Goal: Task Accomplishment & Management: Use online tool/utility

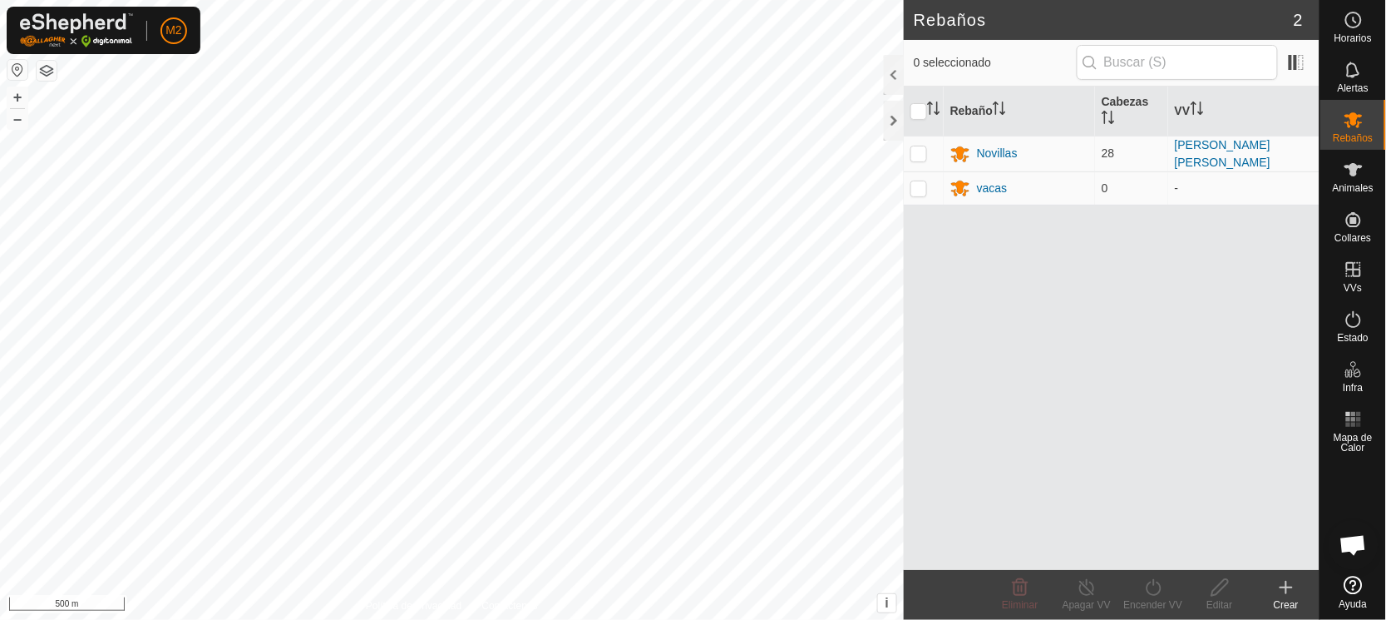
click at [15, 67] on button "button" at bounding box center [17, 70] width 20 height 20
click at [1356, 120] on icon at bounding box center [1354, 120] width 18 height 16
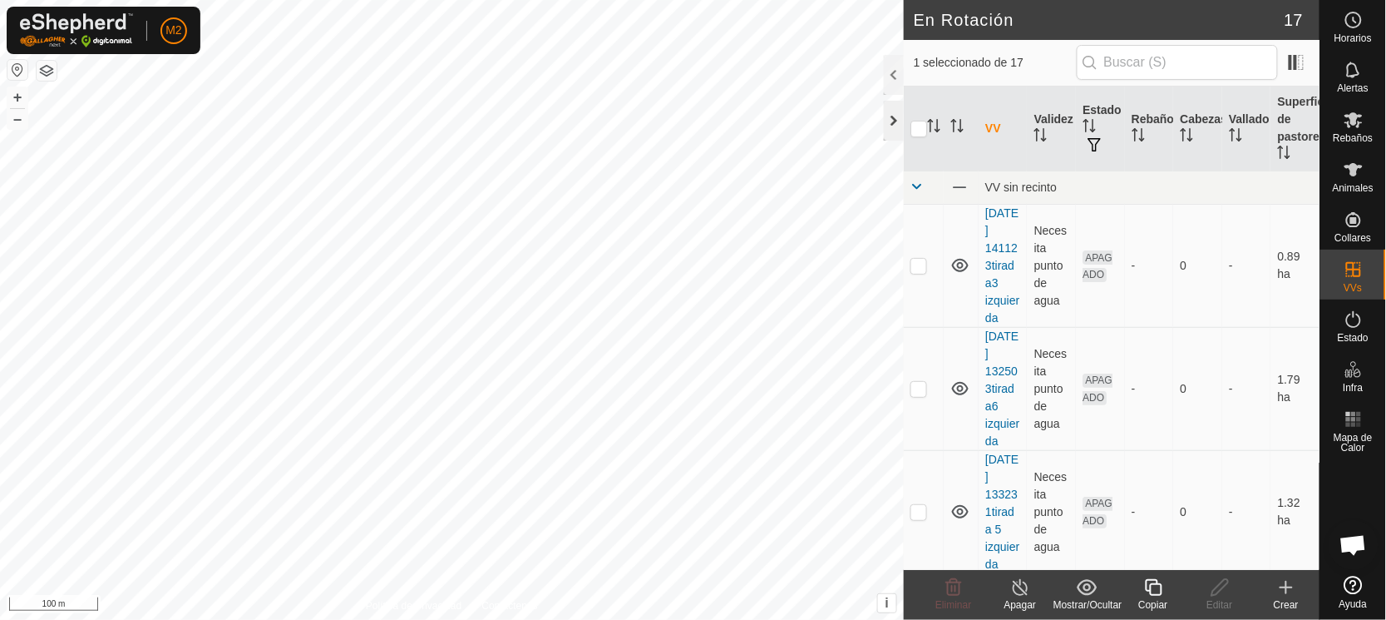
click at [892, 116] on div at bounding box center [894, 121] width 20 height 40
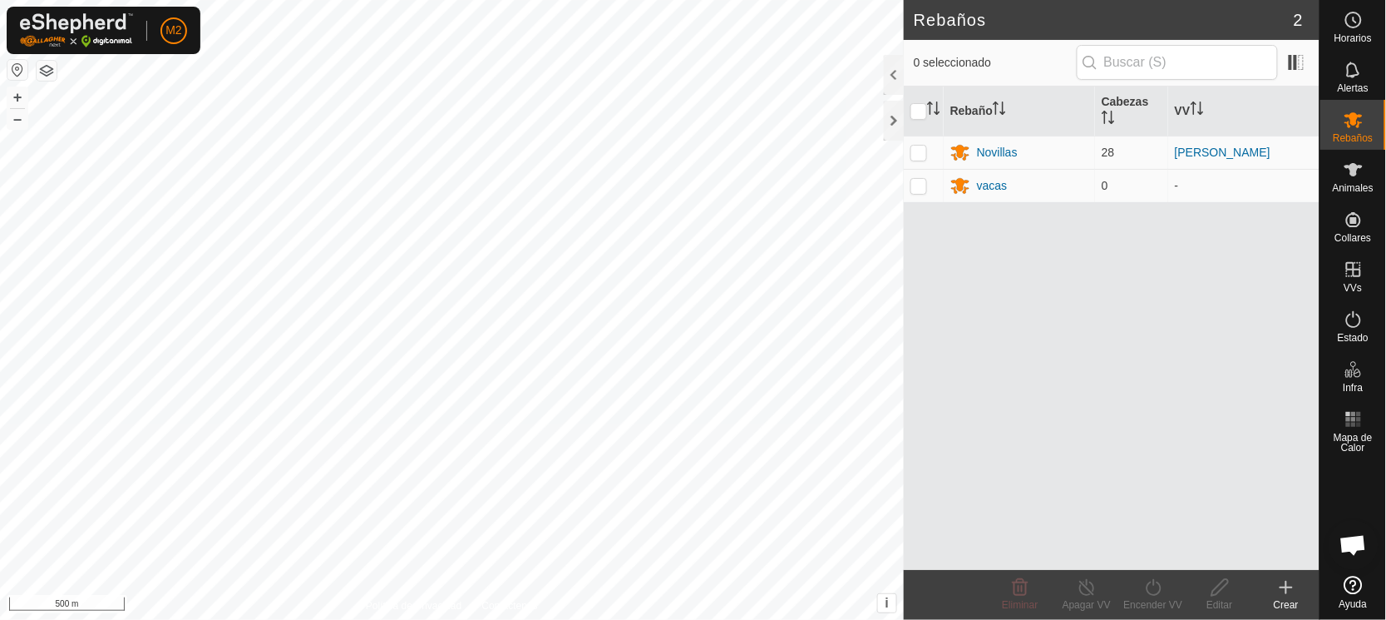
click at [16, 73] on button "button" at bounding box center [17, 70] width 20 height 20
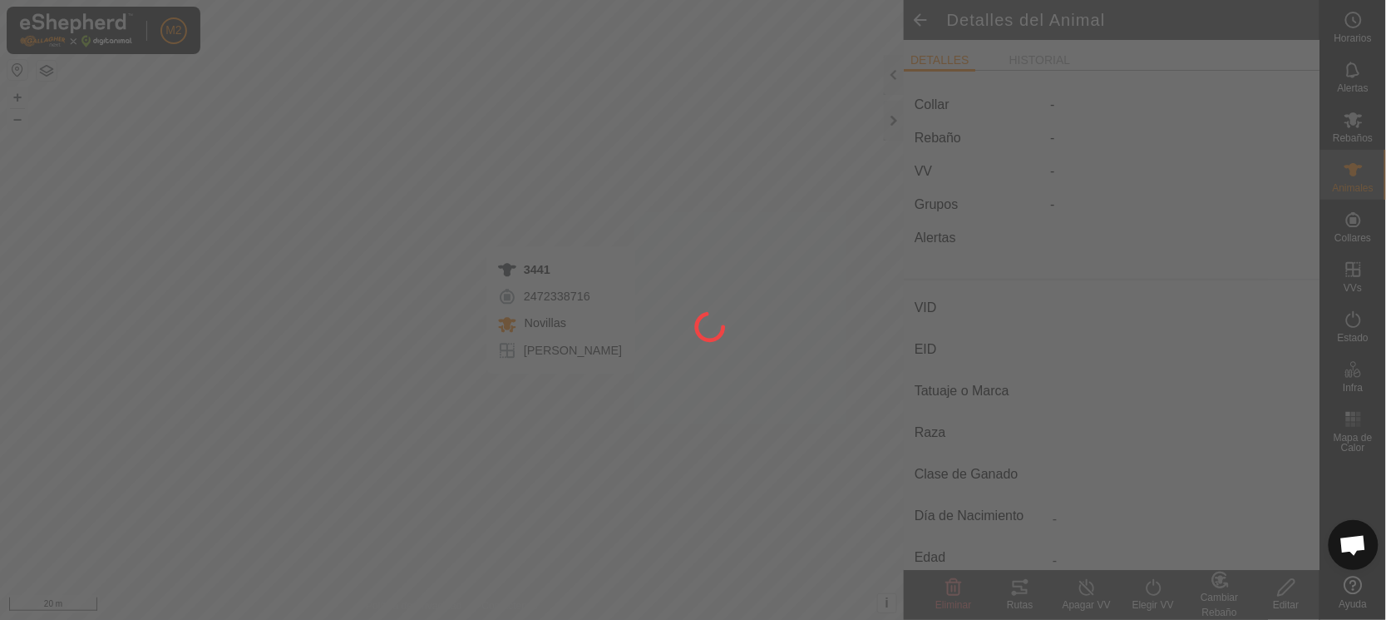
click at [562, 390] on div at bounding box center [693, 310] width 1386 height 620
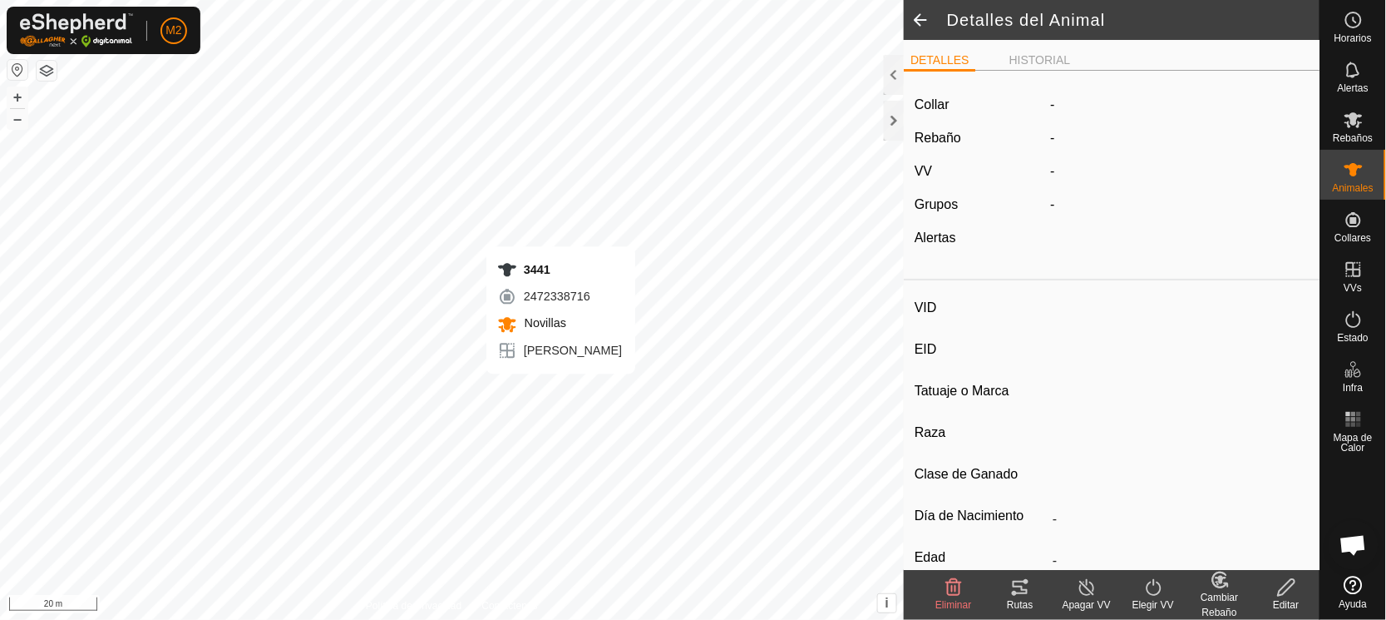
type input "3441"
type input "-"
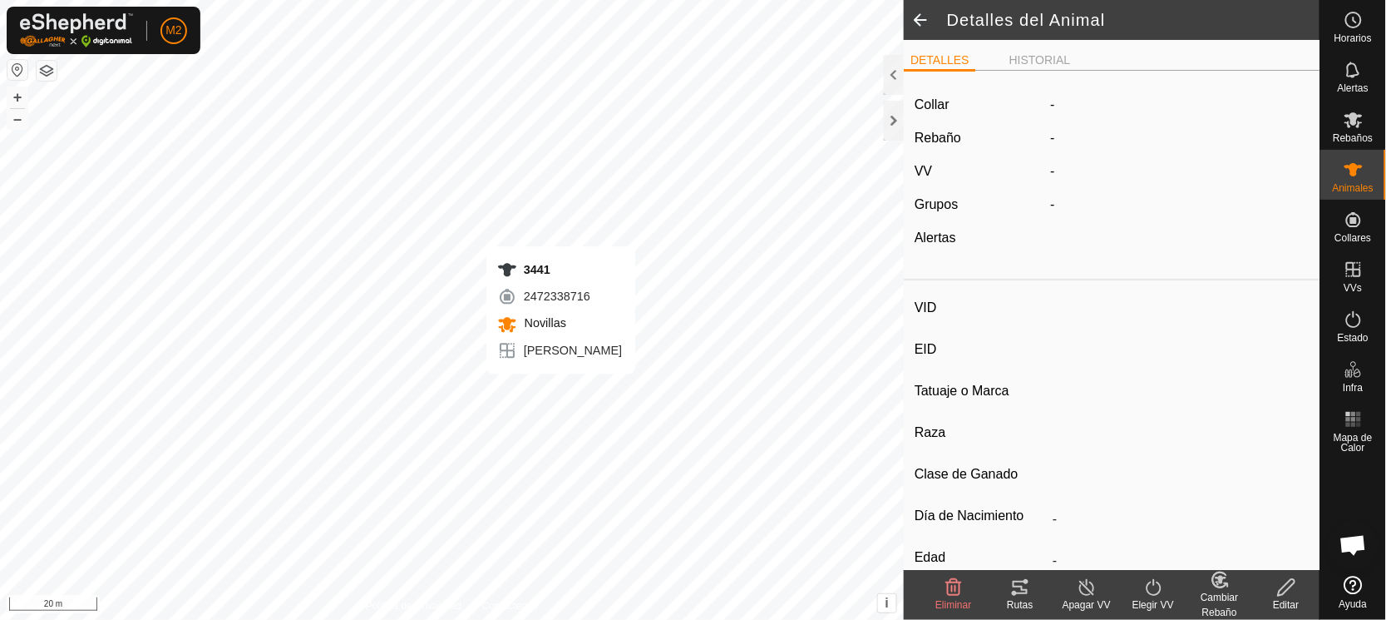
type input "0 kg"
type input "-"
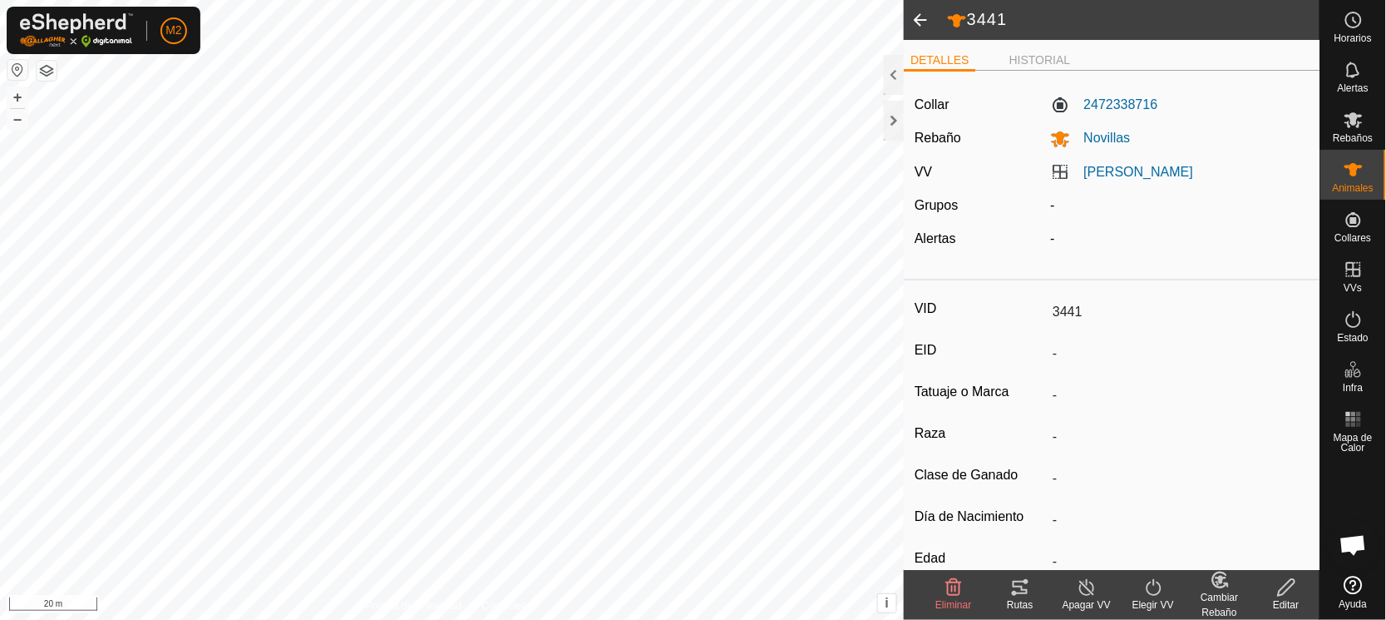
click at [1106, 234] on div "3441 DETALLES HISTORIAL Collar 2472338716 Rebaño Novillas VV [PERSON_NAME] pozo…" at bounding box center [660, 310] width 1320 height 620
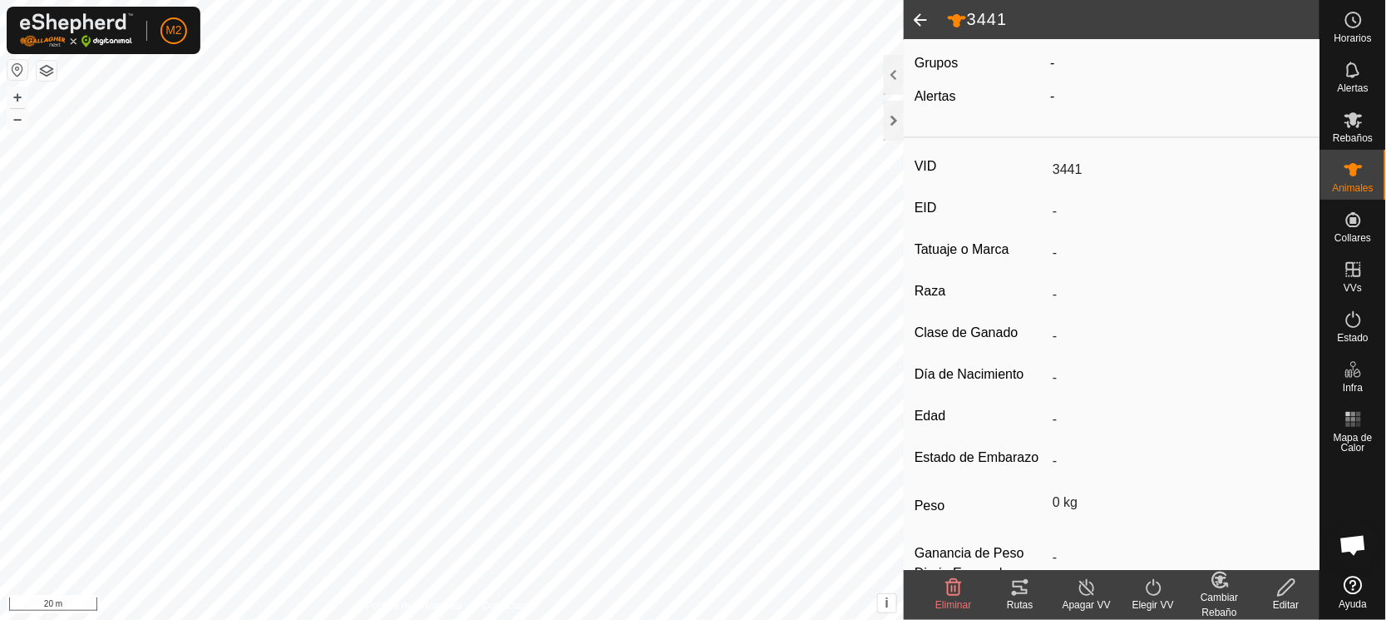
scroll to position [192, 0]
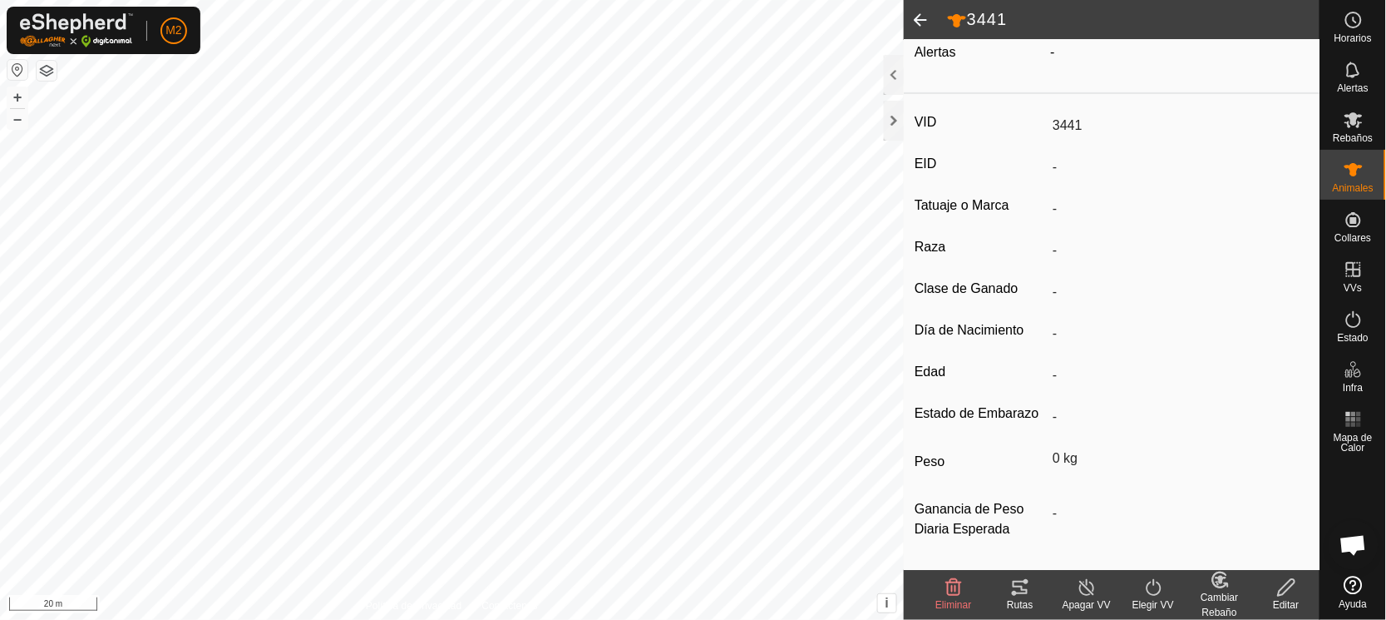
click at [1054, 456] on input "0 kg" at bounding box center [1068, 458] width 44 height 28
click at [1133, 441] on div "VID 3441 EID - Tatuaje o Marca - Raza - Clase de Ganado - Día de Nacimiento - E…" at bounding box center [1112, 335] width 416 height 469
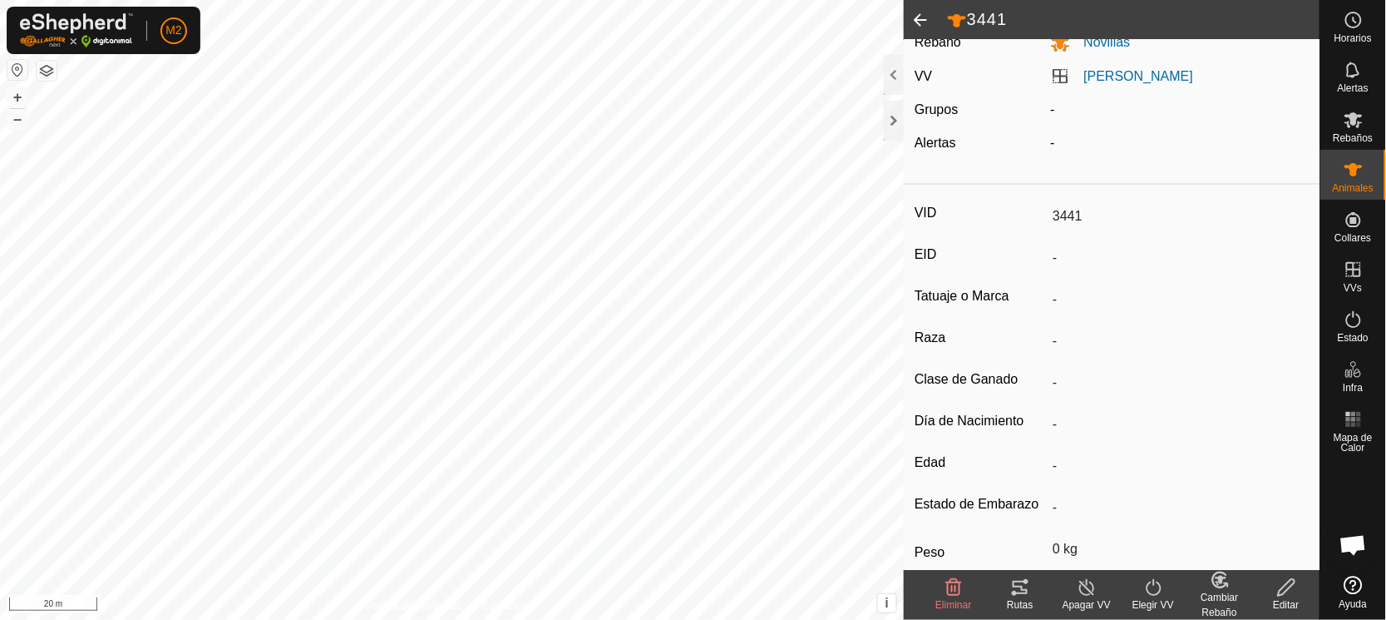
scroll to position [0, 0]
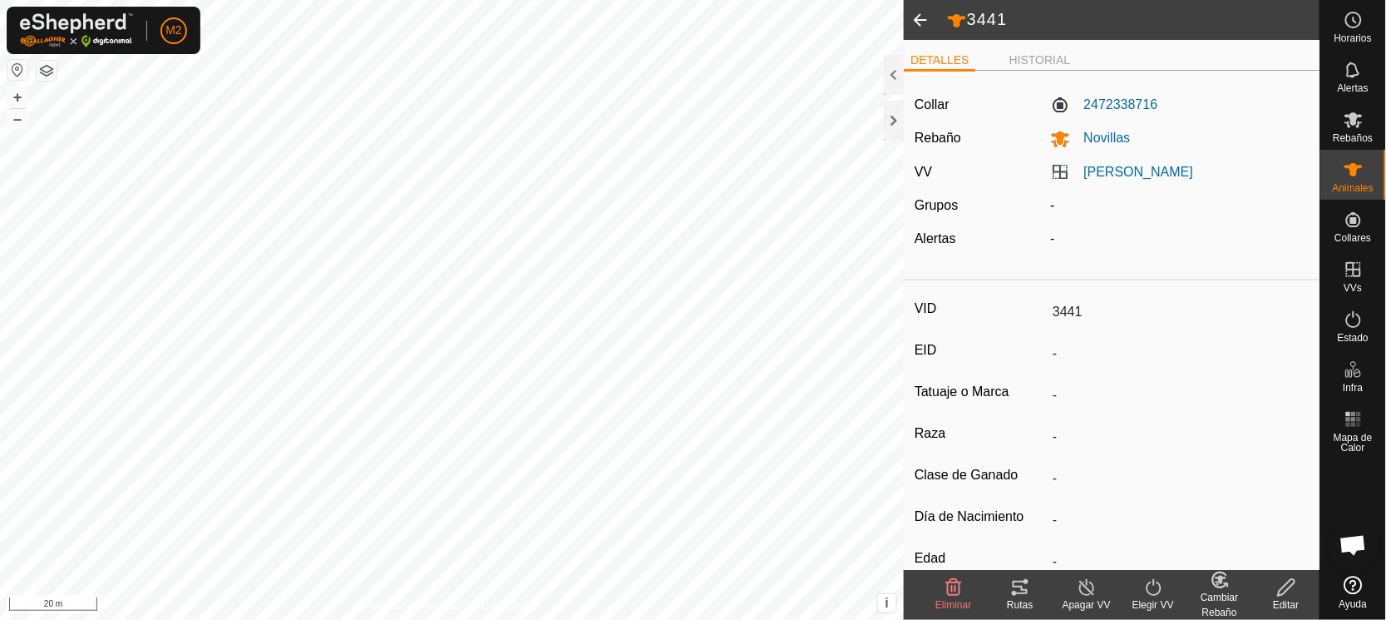
click at [1011, 583] on icon at bounding box center [1020, 587] width 20 height 20
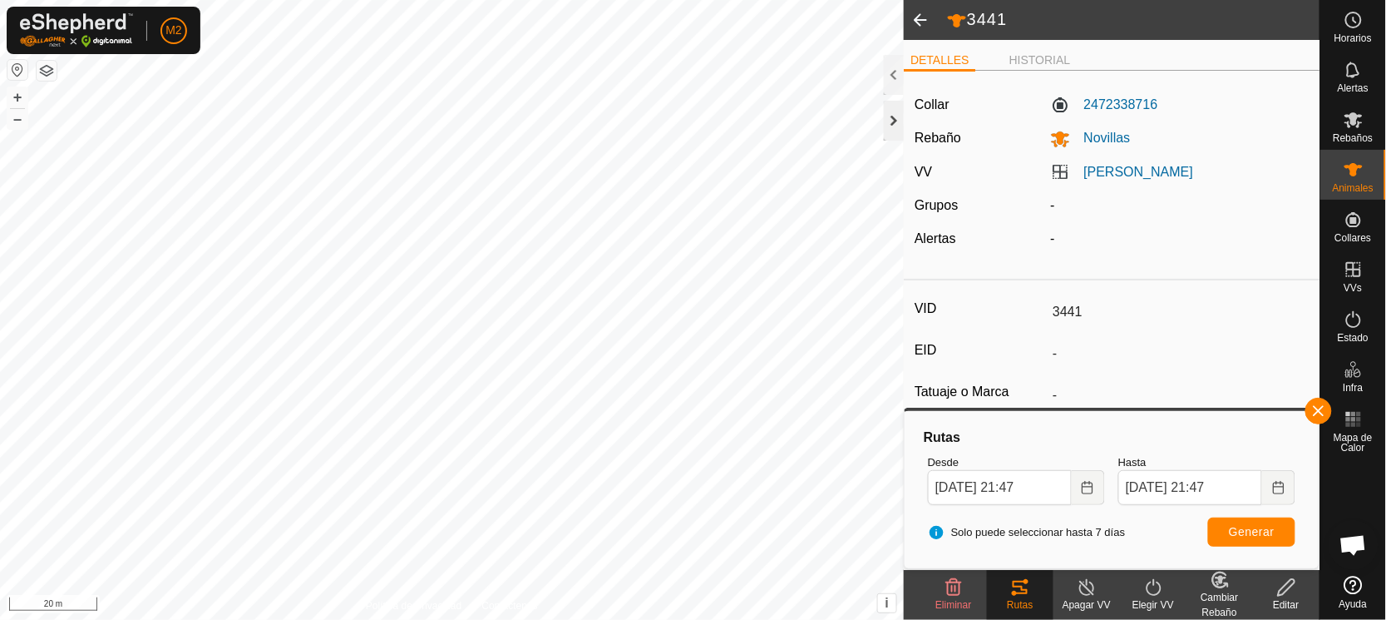
click at [896, 121] on div at bounding box center [894, 121] width 20 height 40
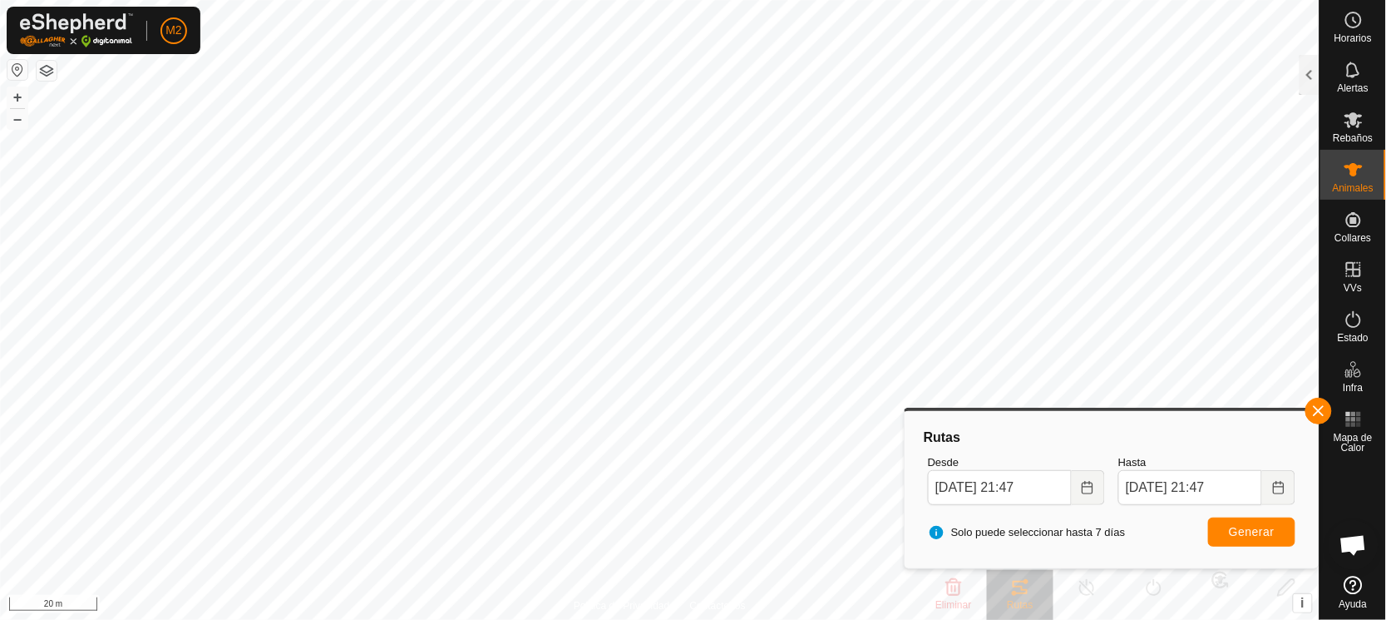
click at [590, 0] on html "M2 Horarios Alertas Rebaños Animales Collares VVs Estado Infra Mapa de Calor Ay…" at bounding box center [693, 310] width 1386 height 620
click at [577, 0] on html "M2 Horarios Alertas Rebaños Animales Collares VVs Estado Infra Mapa de Calor Ay…" at bounding box center [693, 310] width 1386 height 620
click at [1315, 405] on button "button" at bounding box center [1319, 411] width 27 height 27
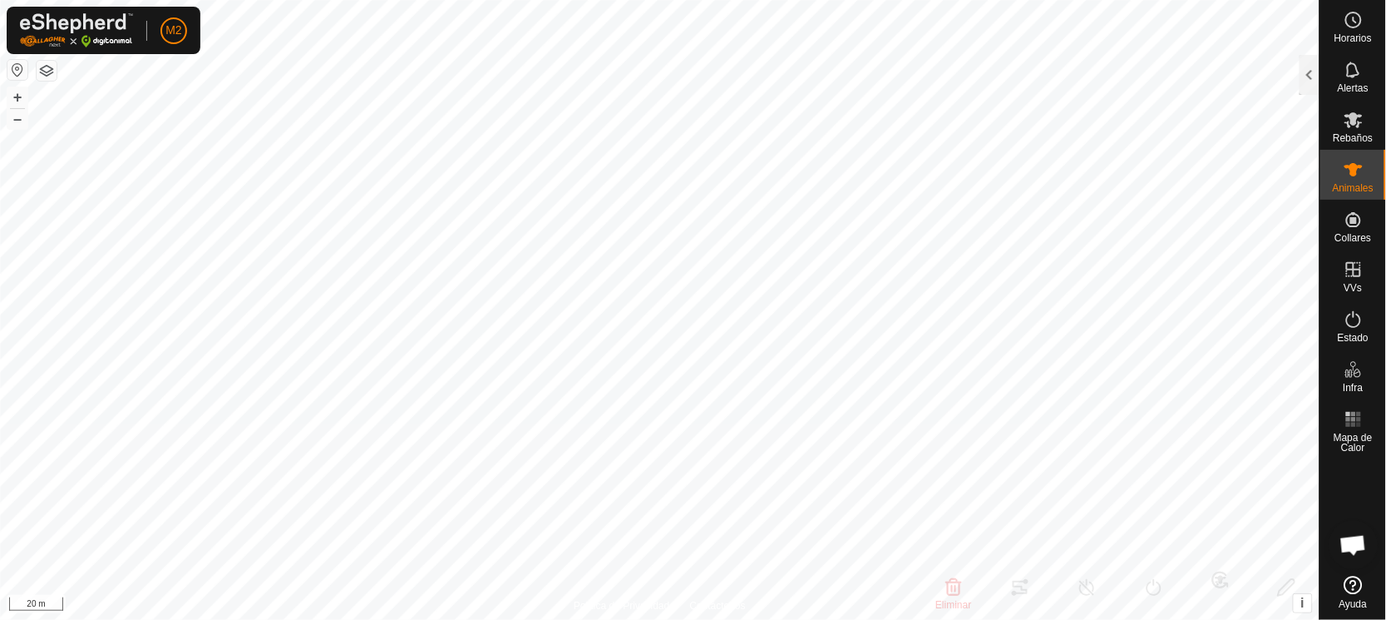
click at [1291, 619] on html "M2 Horarios Alertas Rebaños Animales Collares VVs Estado Infra Mapa de Calor Ay…" at bounding box center [693, 310] width 1386 height 620
click at [1014, 619] on html "M2 Horarios Alertas Rebaños Animales Collares VVs Estado Infra Mapa de Calor Ay…" at bounding box center [693, 310] width 1386 height 620
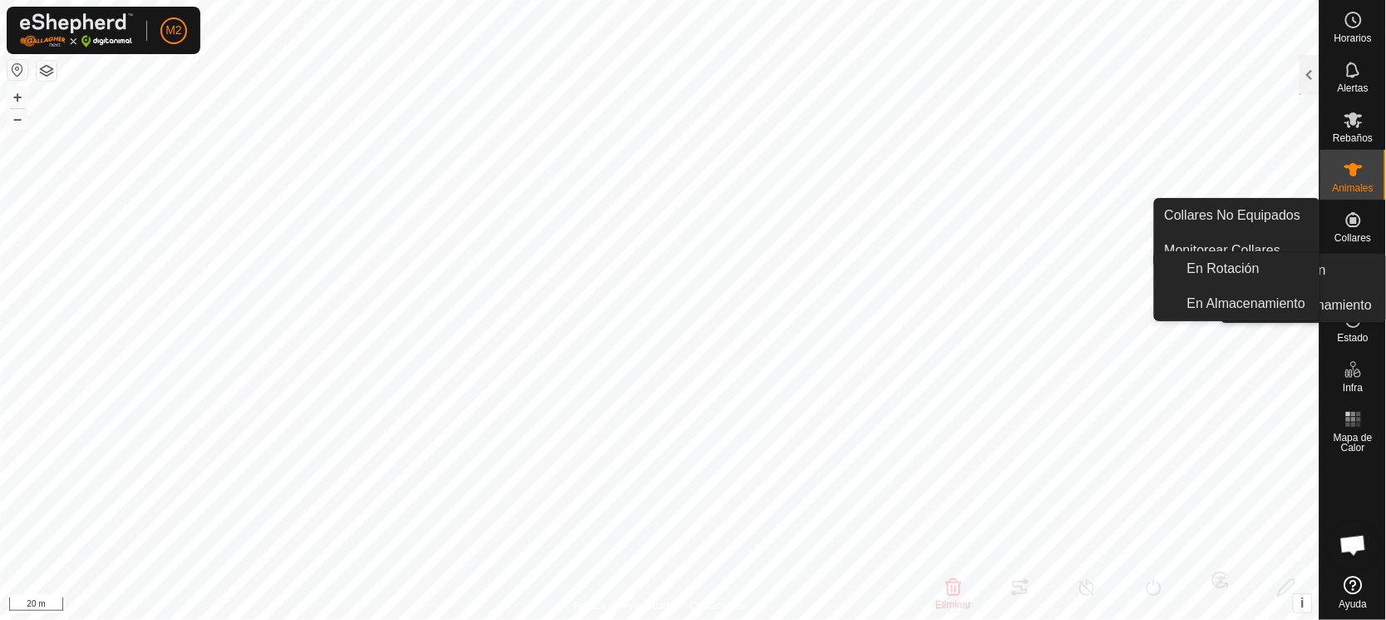
drag, startPoint x: 1385, startPoint y: 183, endPoint x: 1385, endPoint y: 277, distance: 94.0
click at [1385, 277] on nav "Horarios Alertas Rebaños Animales Collares VVs Estado Infra Mapa de Calor Ayuda" at bounding box center [1354, 310] width 66 height 620
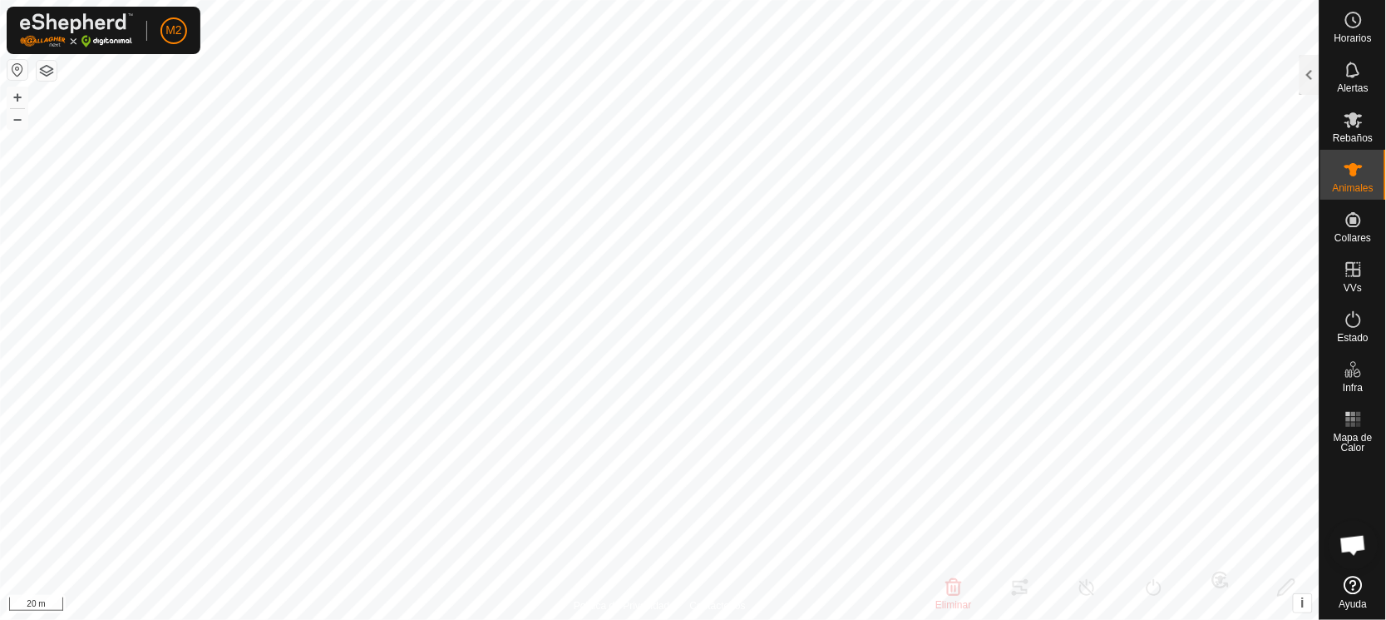
click at [837, 0] on html "M2 Horarios Alertas Rebaños Animales Collares VVs Estado Infra Mapa de Calor Ay…" at bounding box center [693, 310] width 1386 height 620
click at [1346, 175] on icon at bounding box center [1354, 170] width 20 height 20
click at [1357, 119] on icon at bounding box center [1354, 120] width 20 height 20
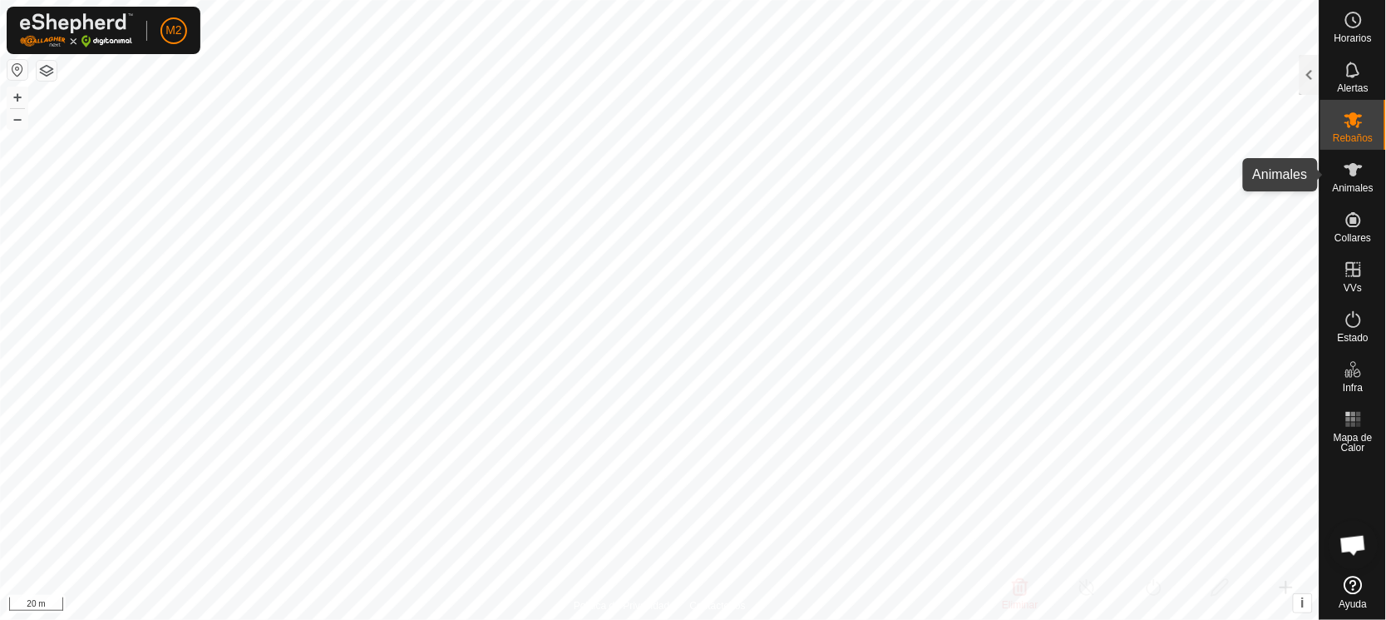
click at [1349, 175] on icon at bounding box center [1354, 170] width 20 height 20
click at [1311, 63] on div at bounding box center [1310, 75] width 20 height 40
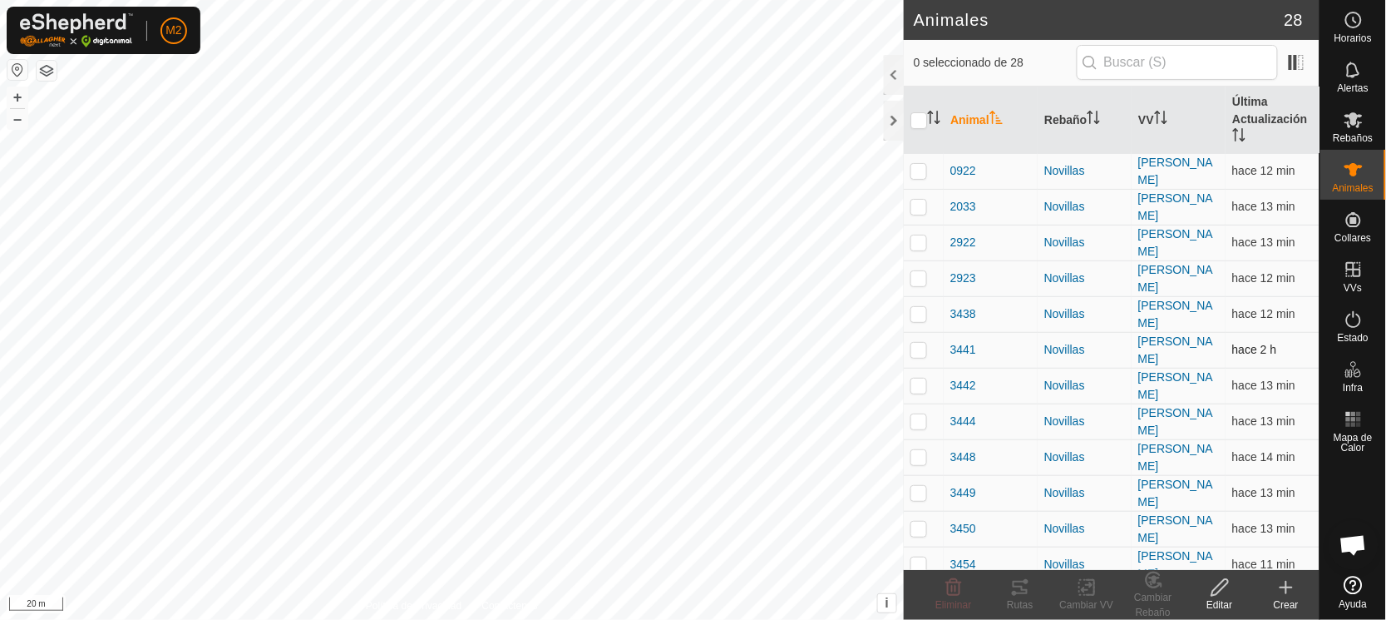
click at [916, 343] on p-checkbox at bounding box center [919, 349] width 17 height 13
click at [1014, 587] on icon at bounding box center [1020, 586] width 15 height 13
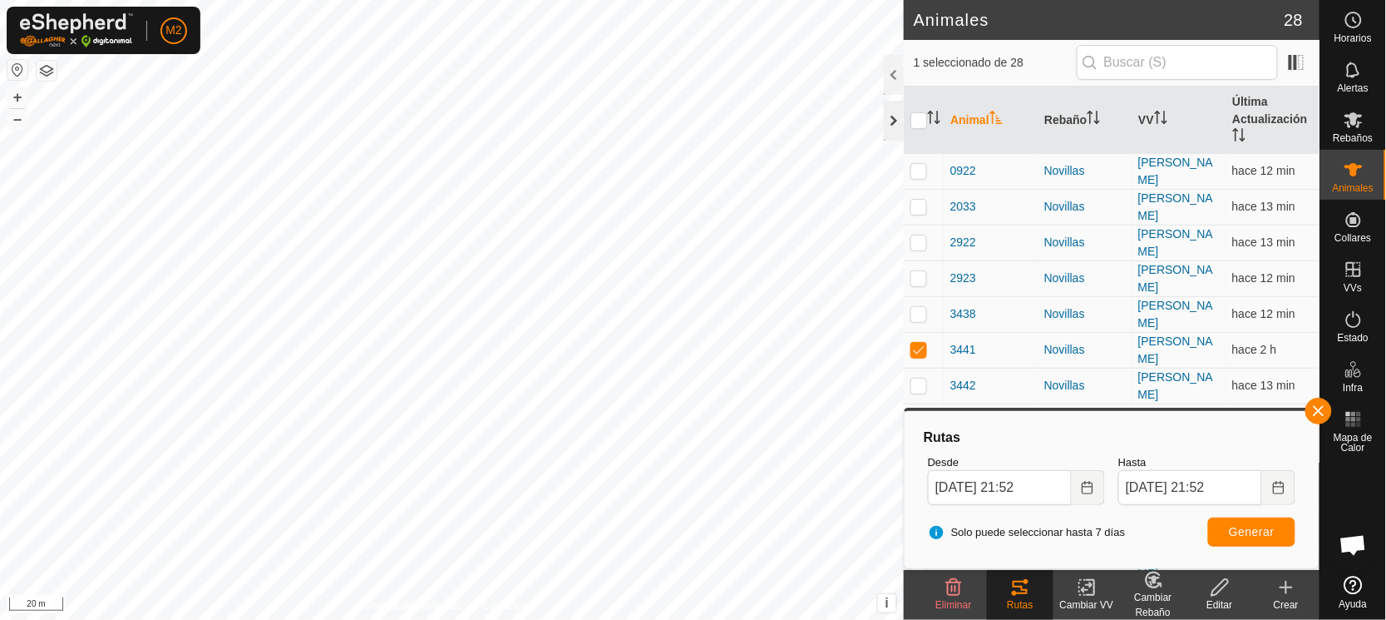
click at [889, 117] on div at bounding box center [894, 121] width 20 height 40
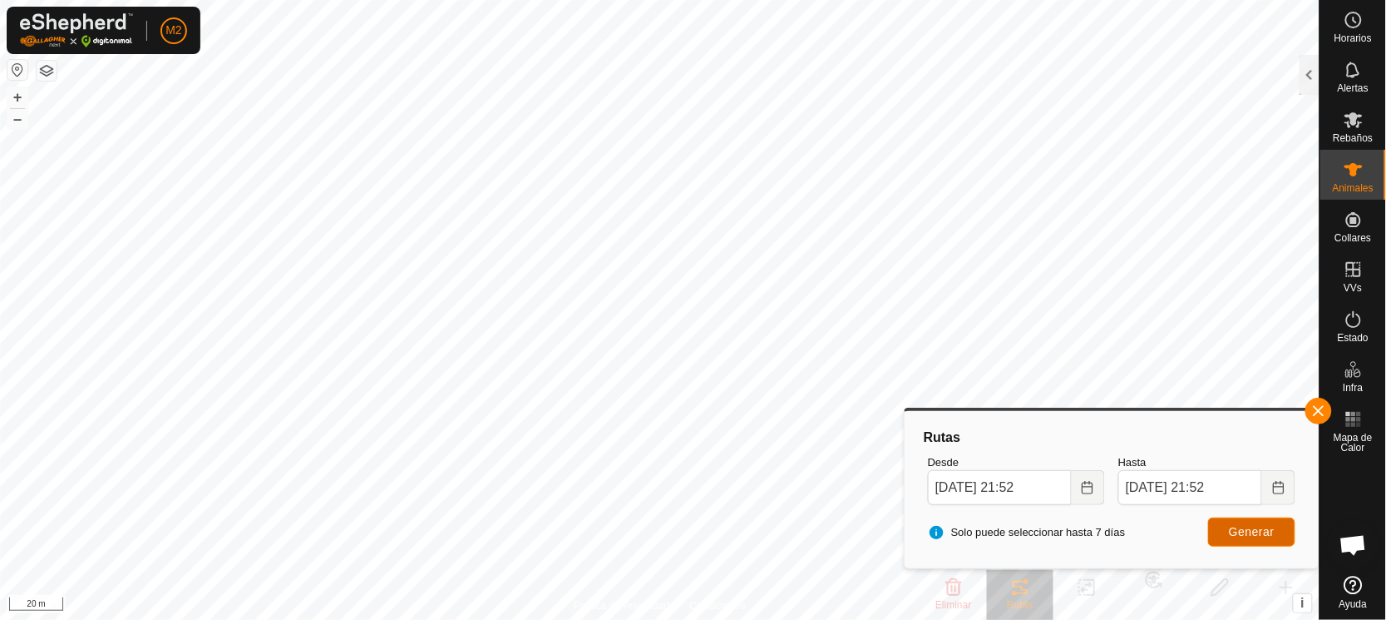
click at [1242, 532] on span "Generar" at bounding box center [1252, 531] width 46 height 13
click at [1321, 403] on button "button" at bounding box center [1319, 411] width 27 height 27
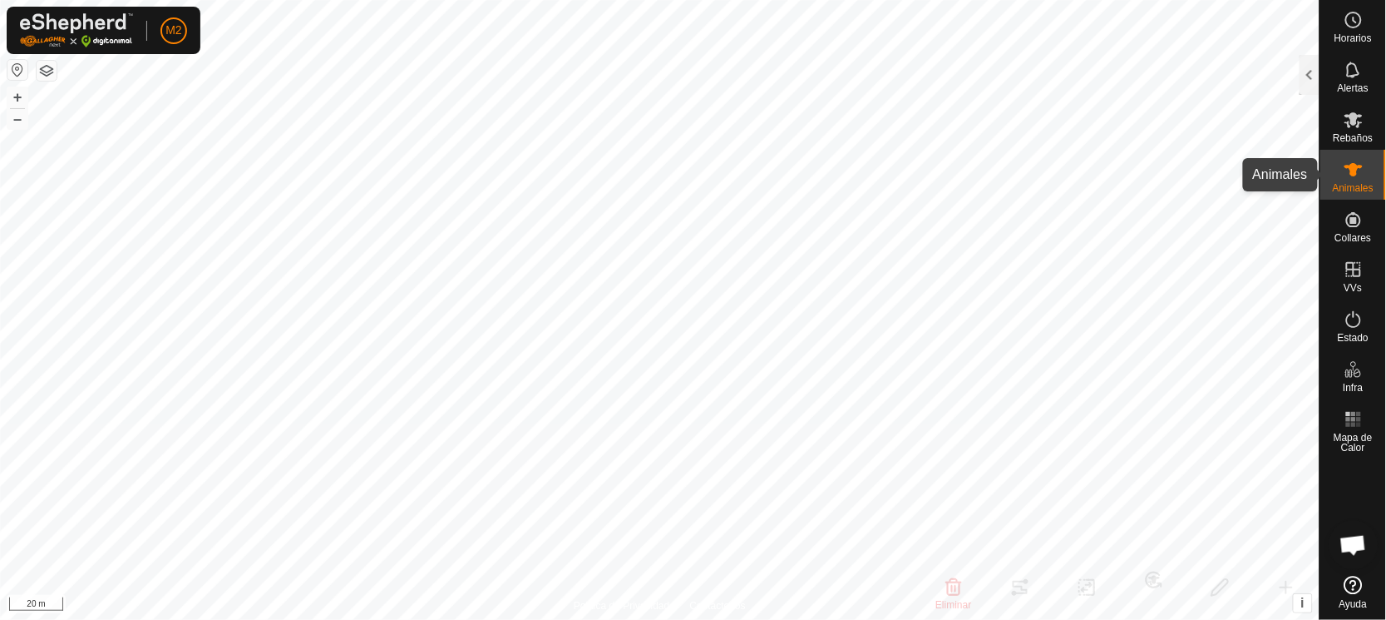
click at [1367, 162] on es-animals-svg-icon at bounding box center [1354, 169] width 30 height 27
click at [1311, 76] on div at bounding box center [1310, 75] width 20 height 40
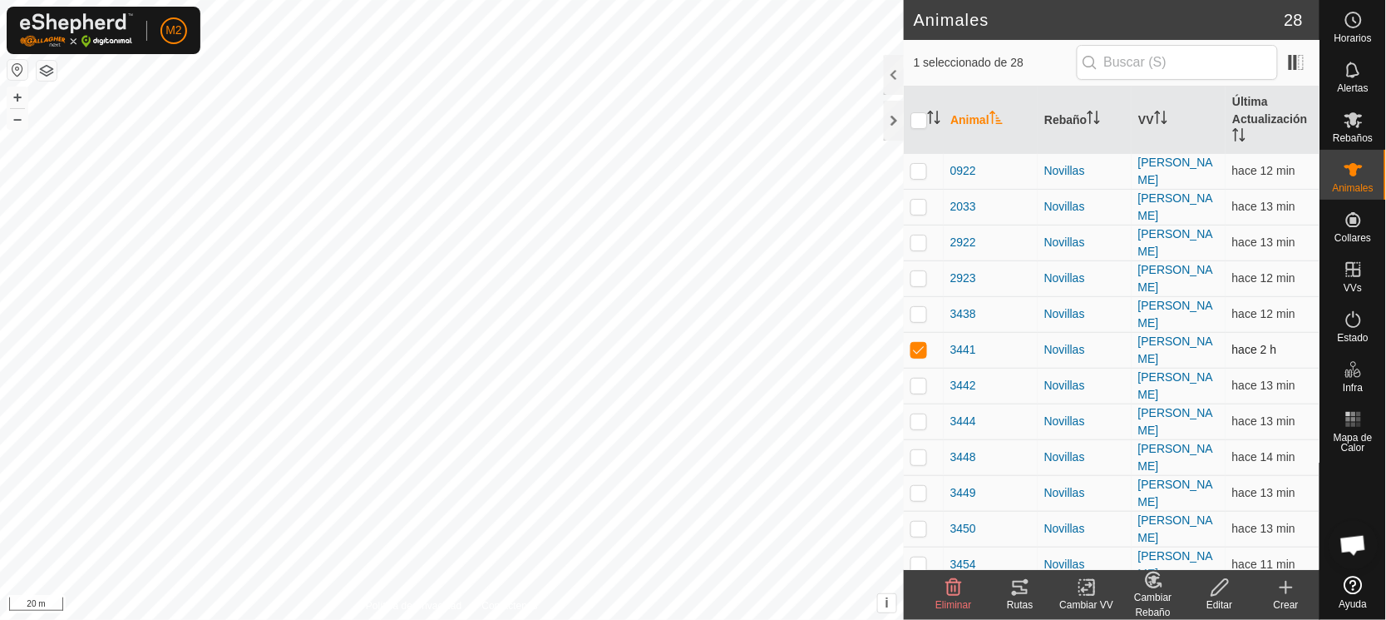
click at [921, 343] on p-checkbox at bounding box center [919, 349] width 17 height 13
click at [1017, 588] on icon at bounding box center [1020, 587] width 20 height 20
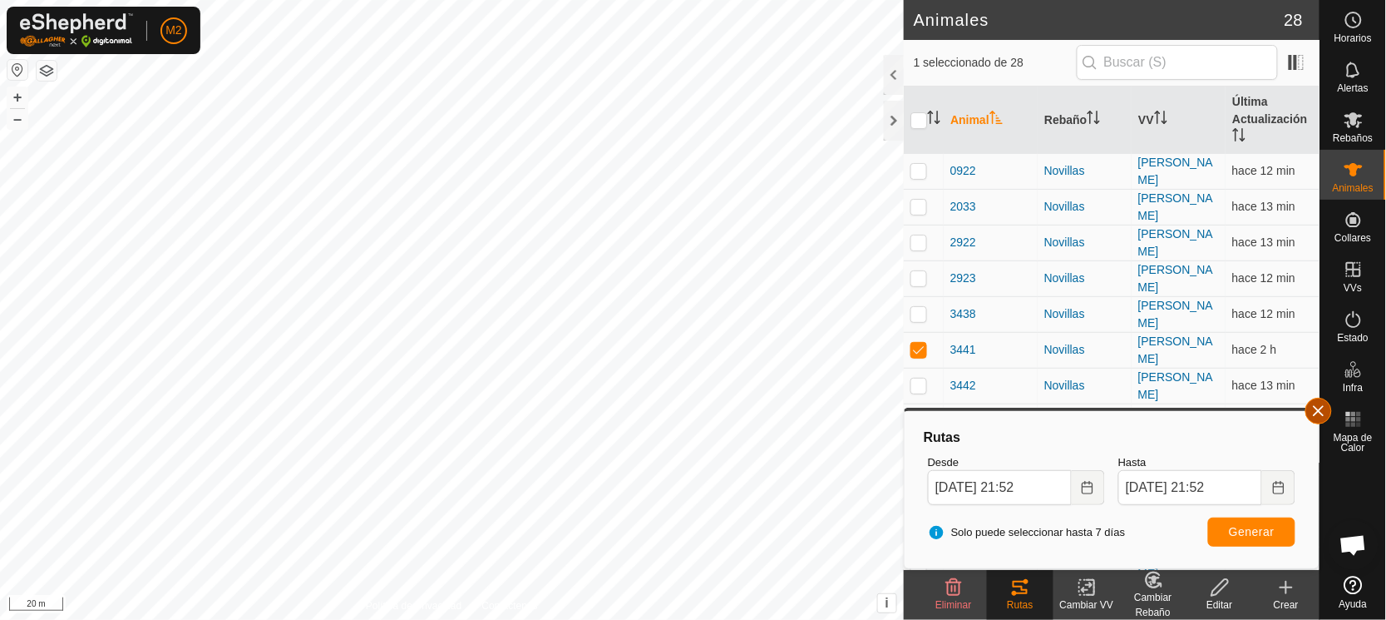
click at [1325, 408] on button "button" at bounding box center [1319, 411] width 27 height 27
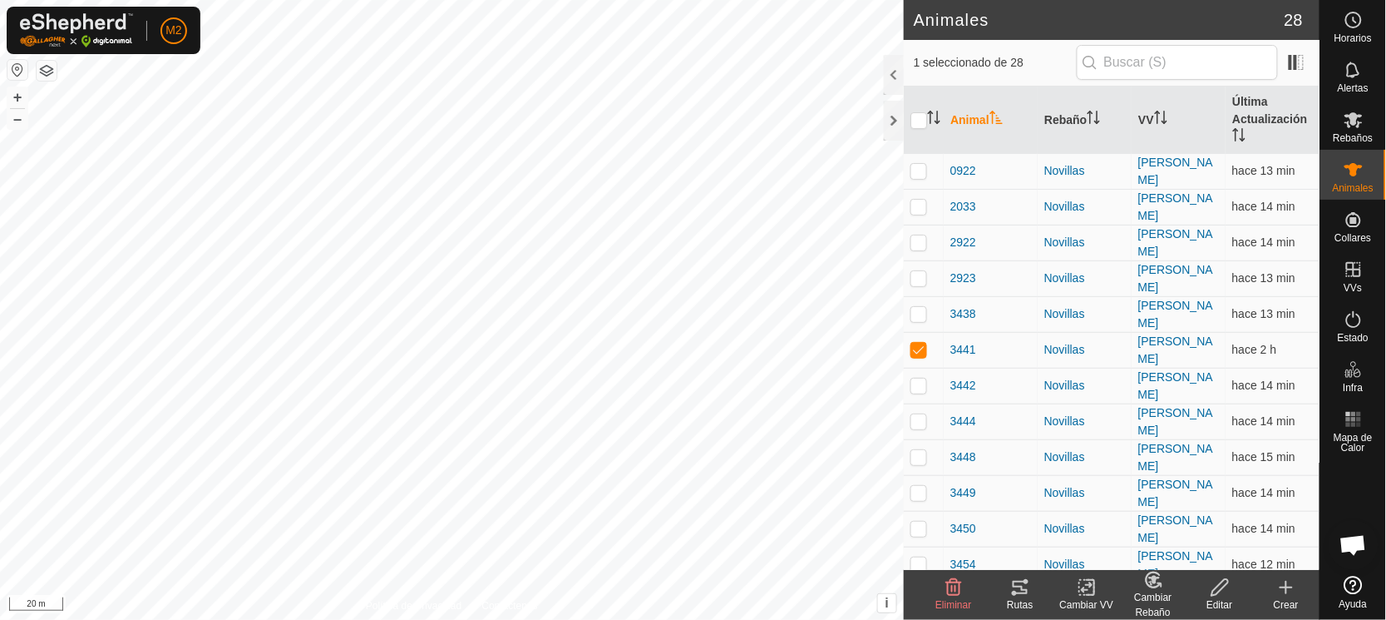
click at [1013, 589] on icon at bounding box center [1020, 587] width 20 height 20
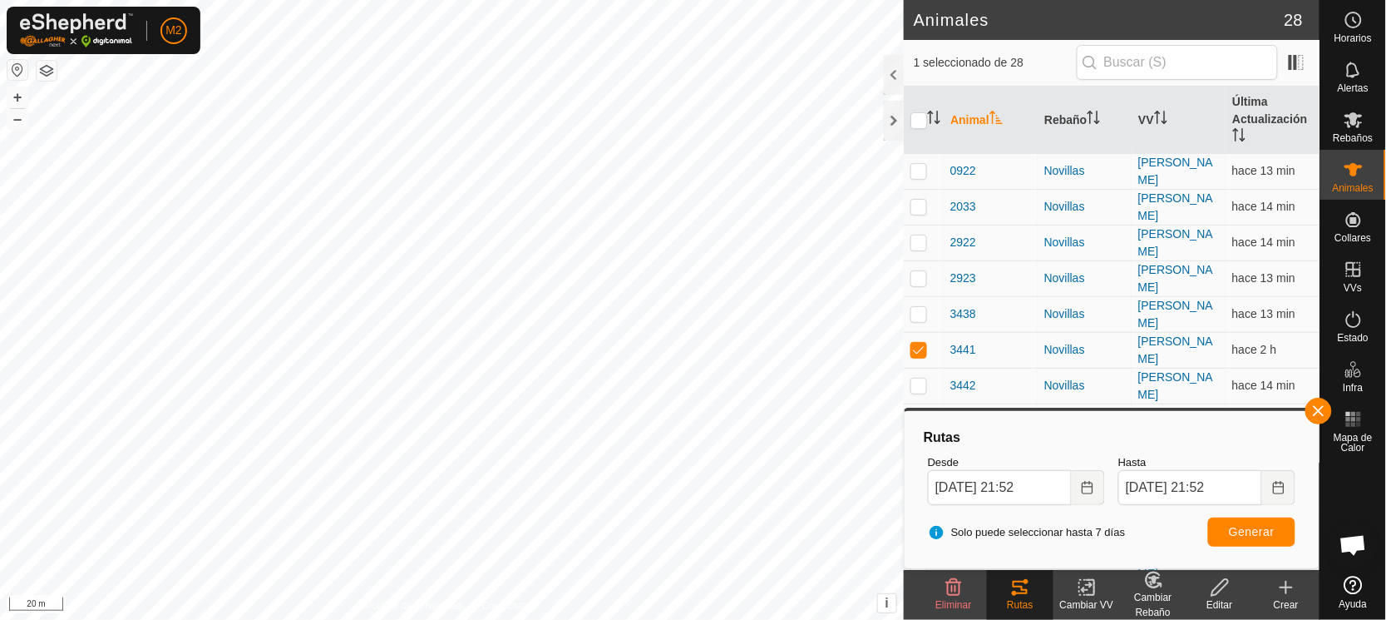
click at [371, 0] on html "M2 Horarios Alertas Rebaños Animales Collares VVs Estado Infra Mapa de Calor Ay…" at bounding box center [693, 310] width 1386 height 620
click at [891, 122] on div at bounding box center [894, 121] width 20 height 40
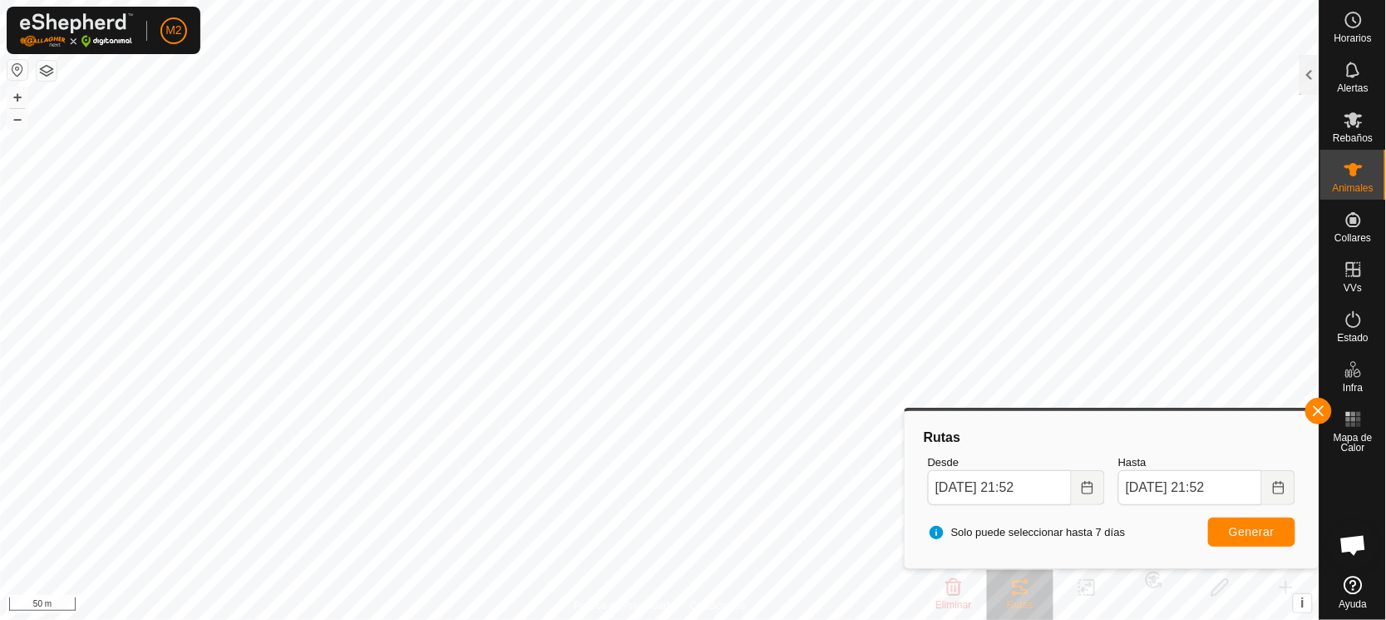
click at [747, 0] on html "M2 Horarios Alertas Rebaños Animales Collares VVs Estado Infra Mapa de Calor Ay…" at bounding box center [693, 310] width 1386 height 620
click at [1323, 411] on button "button" at bounding box center [1319, 411] width 27 height 27
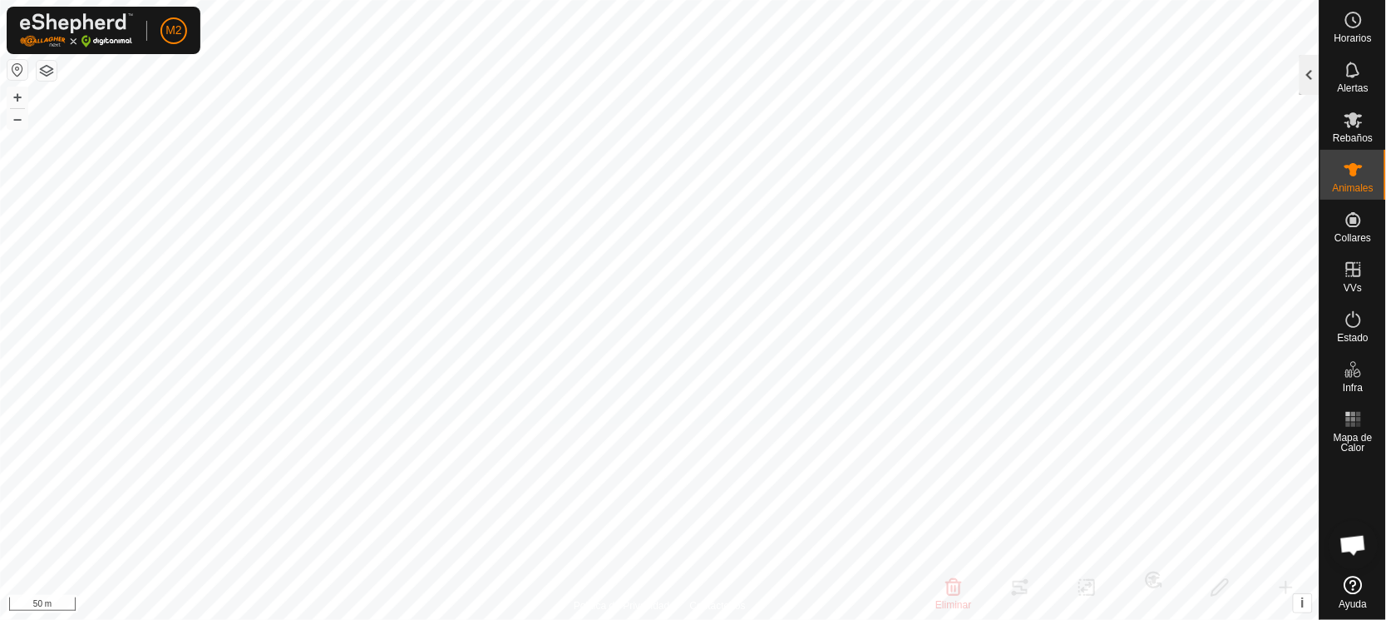
click at [1307, 74] on div at bounding box center [1310, 75] width 20 height 40
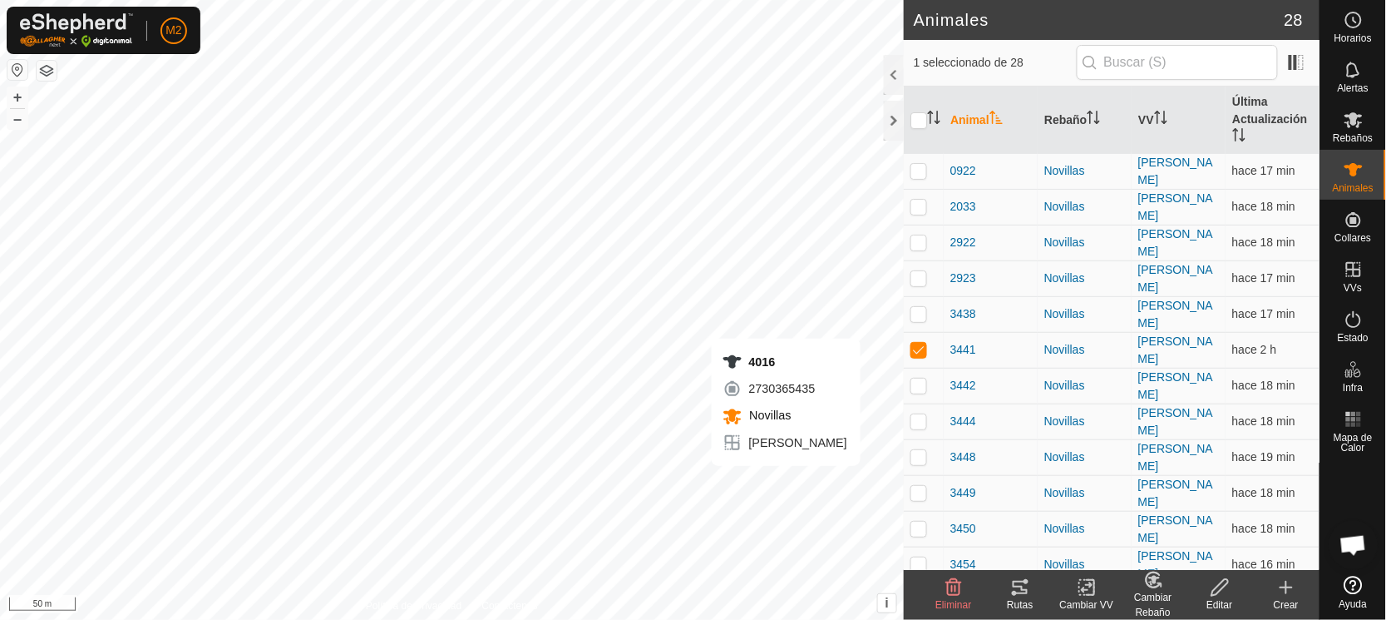
checkbox input "false"
checkbox input "true"
click at [1014, 585] on icon at bounding box center [1020, 586] width 15 height 13
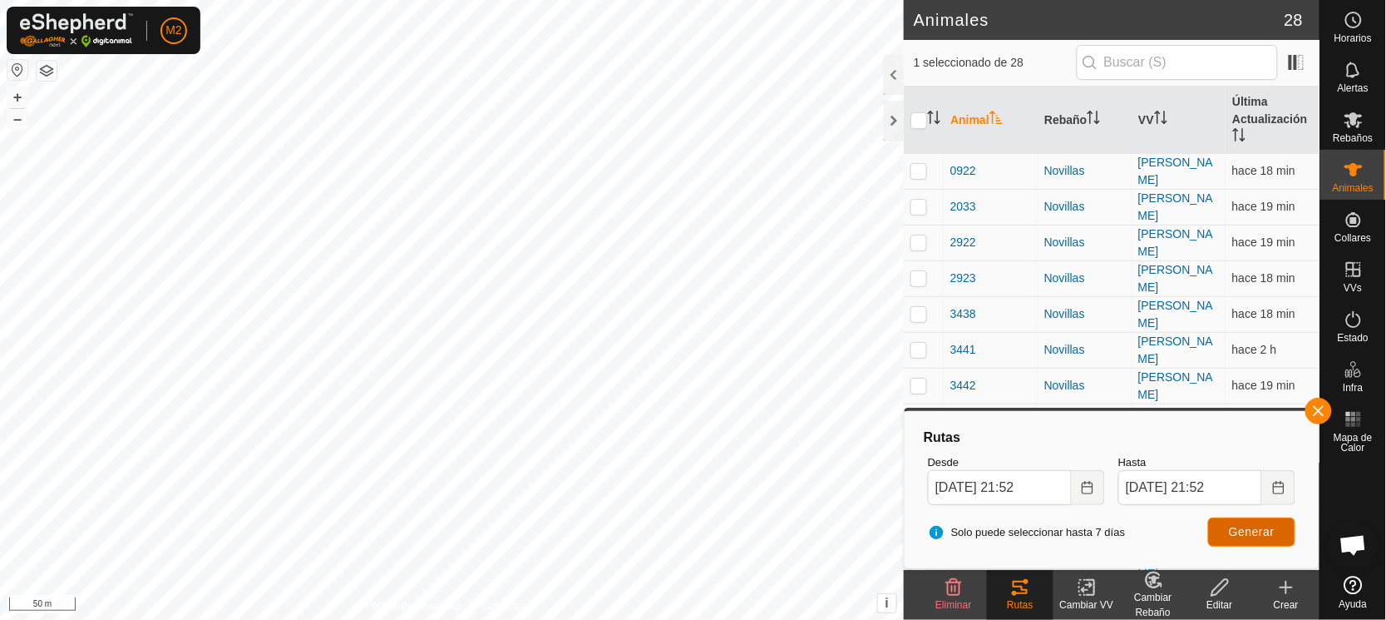
click at [1237, 531] on span "Generar" at bounding box center [1252, 531] width 46 height 13
click at [823, 619] on html "M2 Horarios Alertas Rebaños Animales Collares VVs Estado Infra Mapa de Calor Ay…" at bounding box center [693, 310] width 1386 height 620
click at [892, 117] on div at bounding box center [894, 121] width 20 height 40
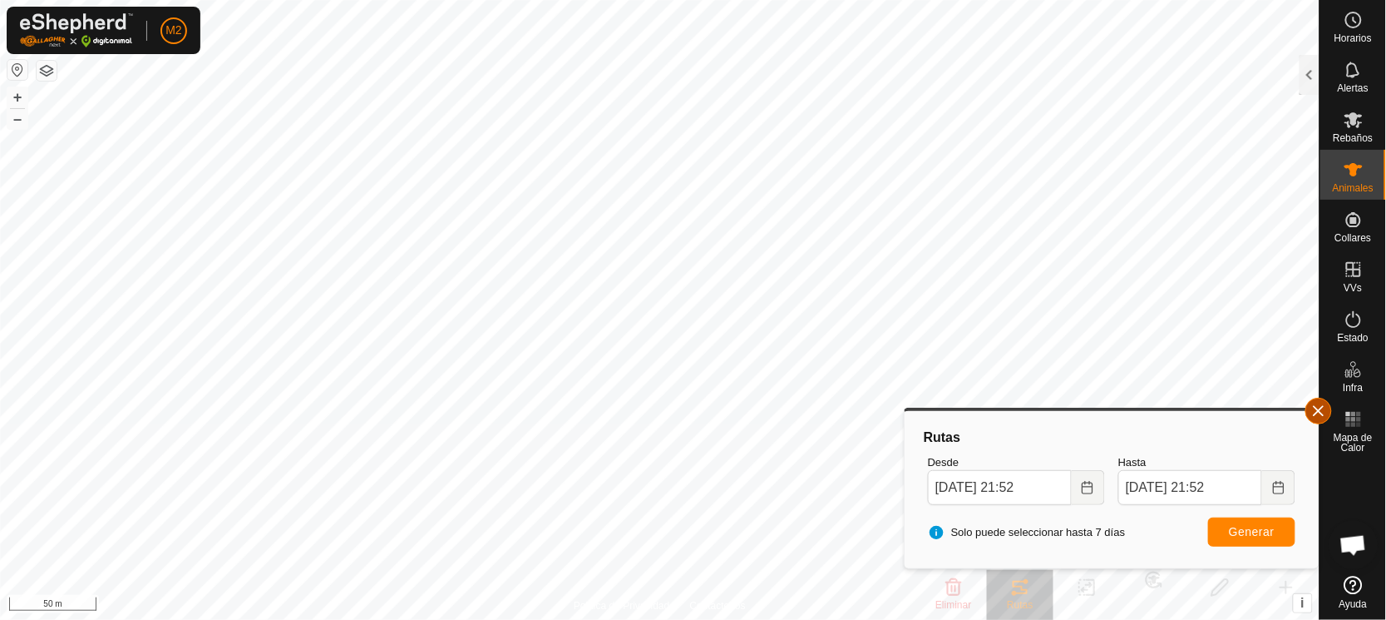
click at [1316, 405] on button "button" at bounding box center [1319, 411] width 27 height 27
